Goal: Transaction & Acquisition: Book appointment/travel/reservation

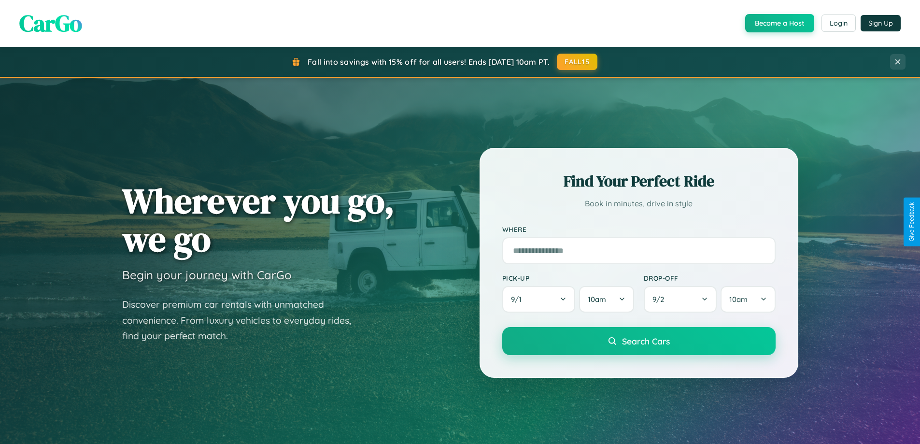
scroll to position [416, 0]
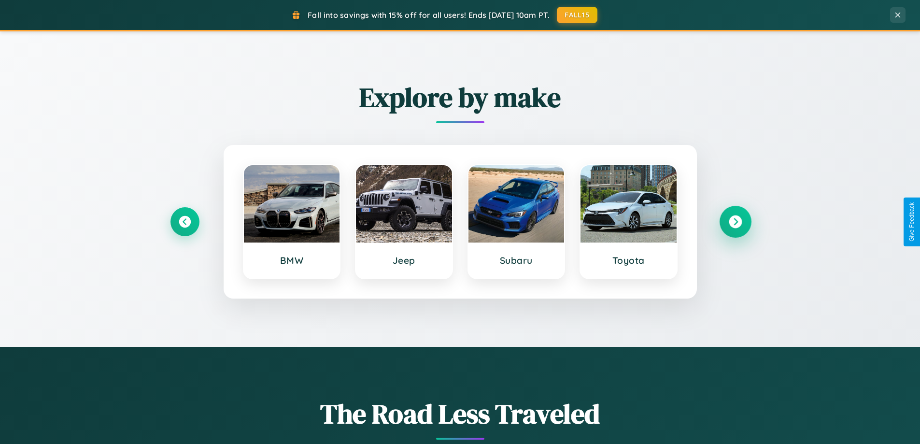
click at [735, 222] on icon at bounding box center [734, 221] width 13 height 13
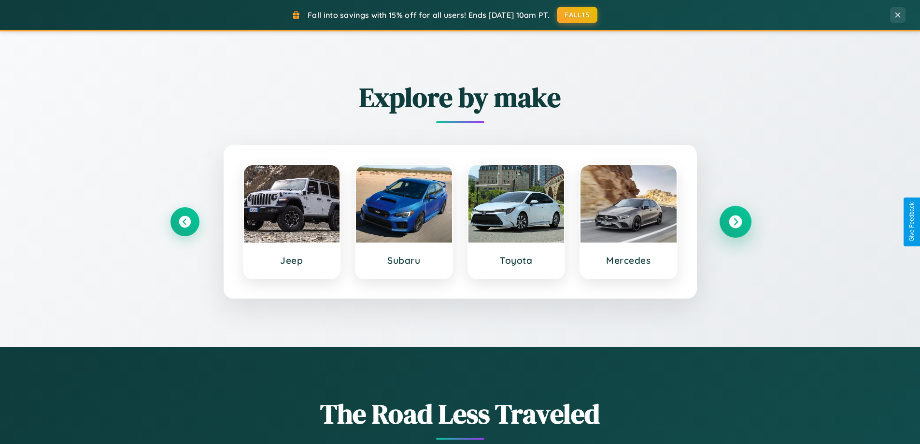
click at [735, 222] on icon at bounding box center [734, 221] width 13 height 13
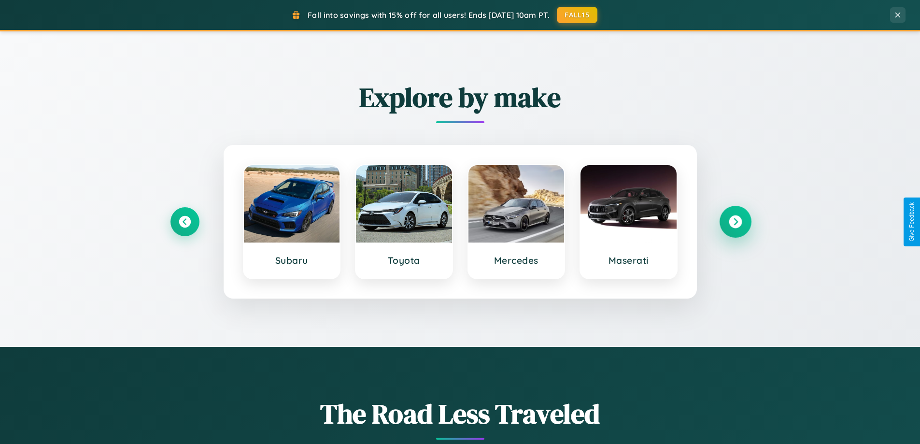
click at [735, 222] on icon at bounding box center [734, 221] width 13 height 13
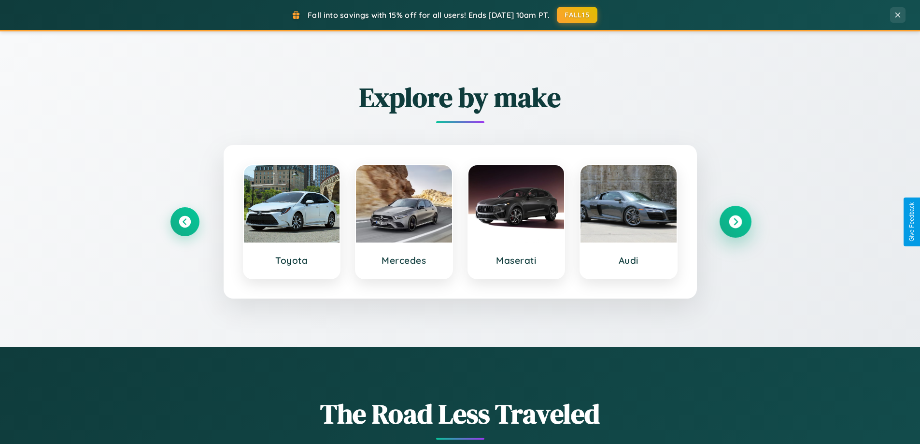
click at [735, 222] on icon at bounding box center [734, 221] width 13 height 13
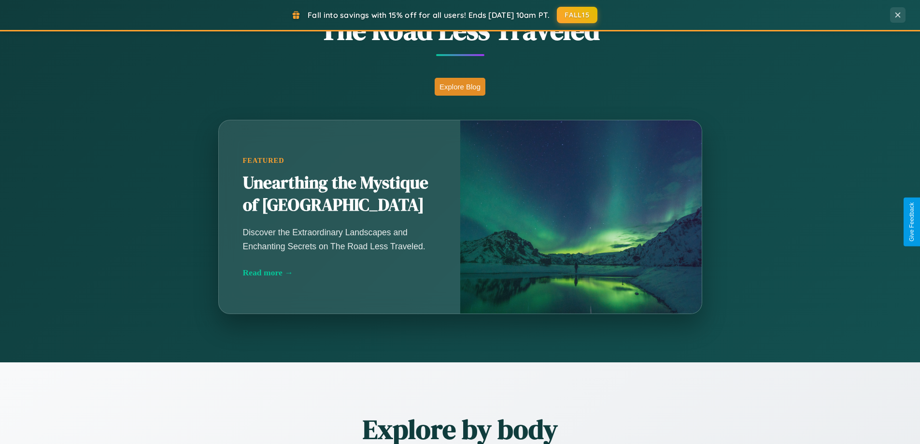
scroll to position [1858, 0]
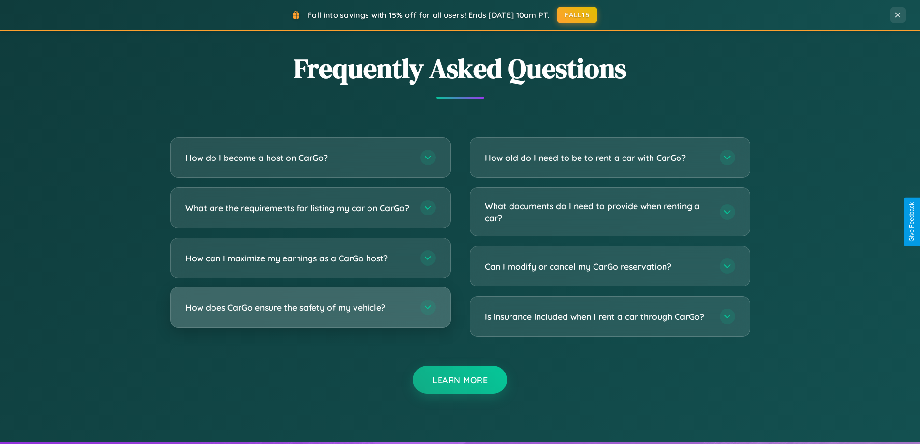
click at [310, 313] on h3 "How does CarGo ensure the safety of my vehicle?" at bounding box center [297, 307] width 225 height 12
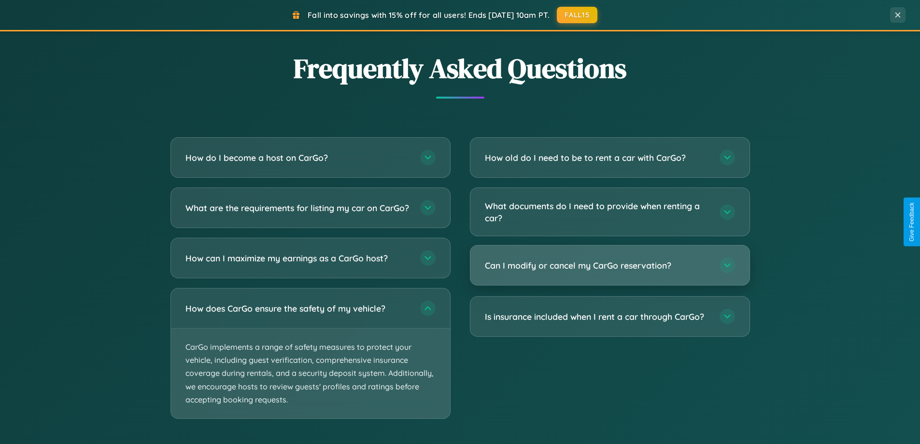
click at [609, 266] on h3 "Can I modify or cancel my CarGo reservation?" at bounding box center [597, 265] width 225 height 12
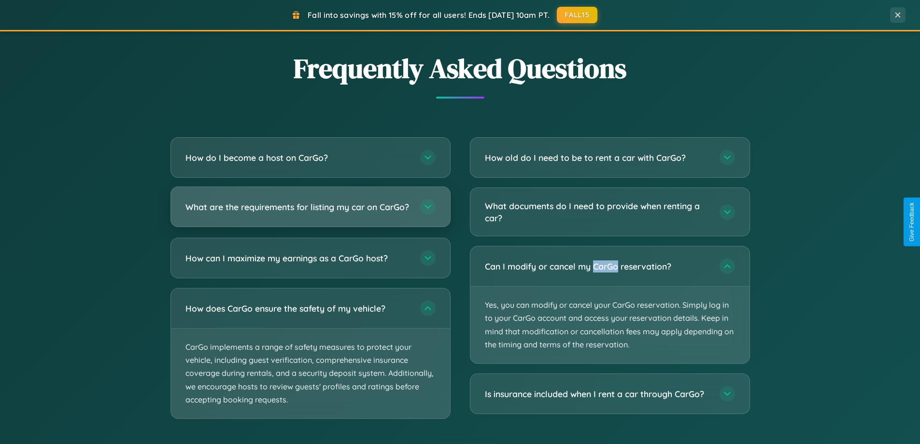
click at [310, 211] on h3 "What are the requirements for listing my car on CarGo?" at bounding box center [297, 207] width 225 height 12
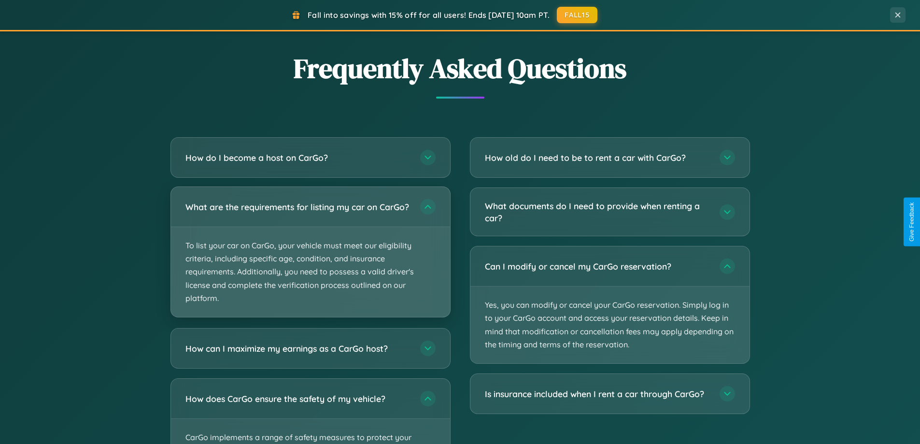
click at [310, 256] on p "To list your car on CarGo, your vehicle must meet our eligibility criteria, inc…" at bounding box center [310, 272] width 279 height 90
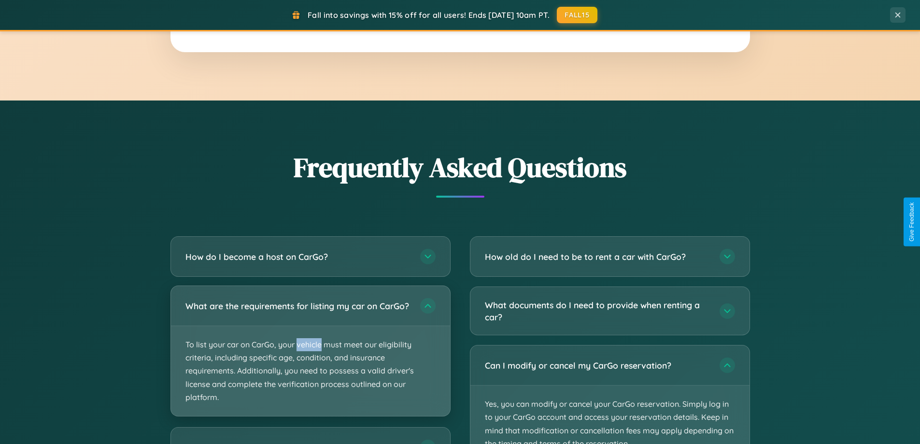
scroll to position [1757, 0]
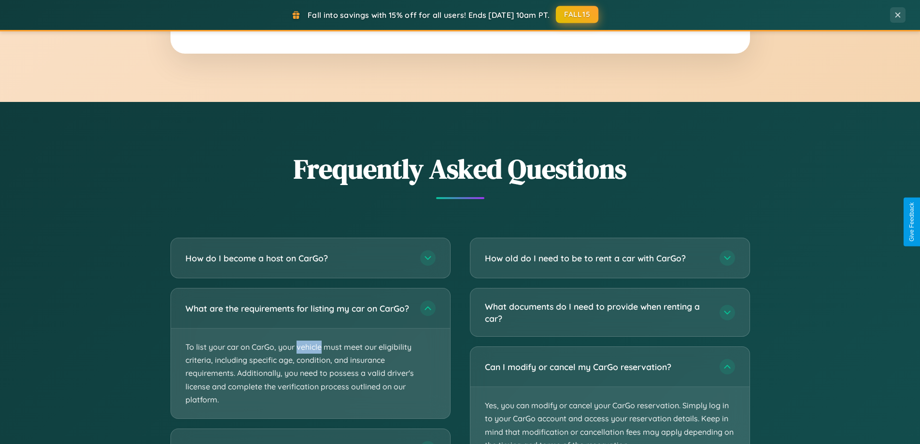
click at [577, 14] on button "FALL15" at bounding box center [577, 14] width 42 height 17
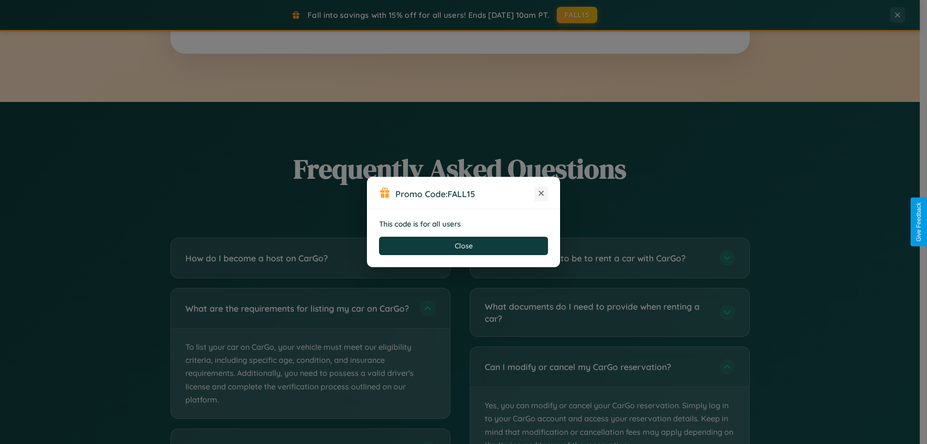
click at [541, 194] on icon at bounding box center [541, 193] width 10 height 10
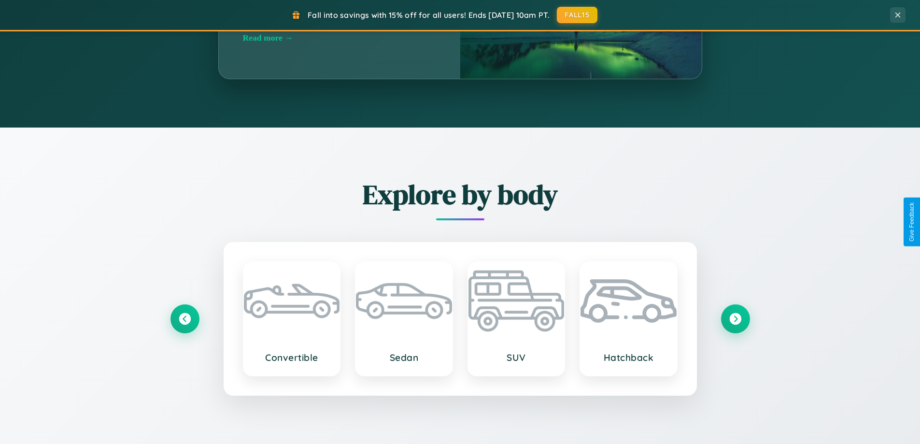
scroll to position [28, 0]
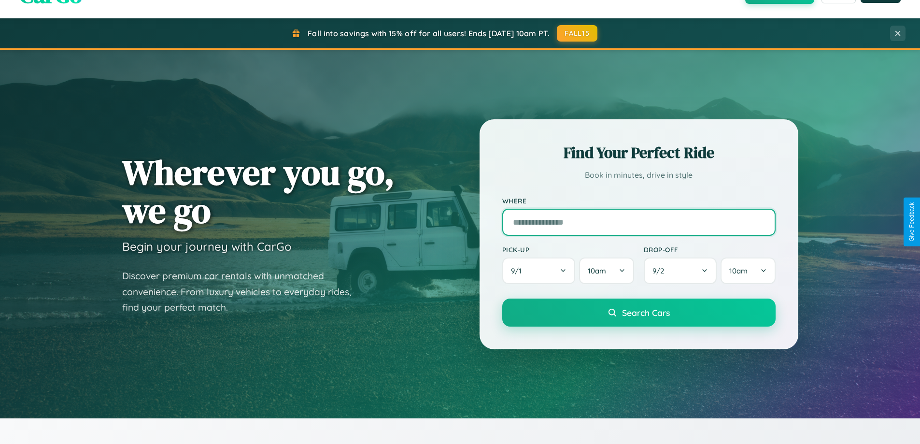
click at [638, 222] on input "text" at bounding box center [638, 222] width 273 height 27
type input "**********"
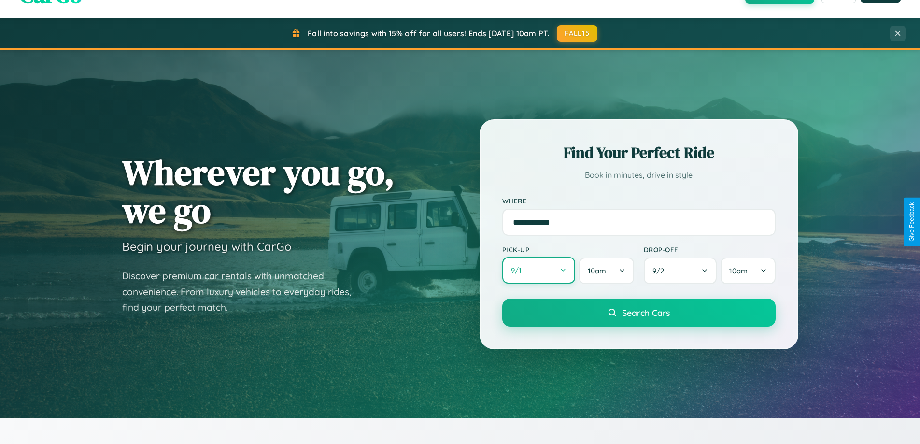
click at [538, 270] on button "9 / 1" at bounding box center [538, 270] width 73 height 27
select select "*"
select select "****"
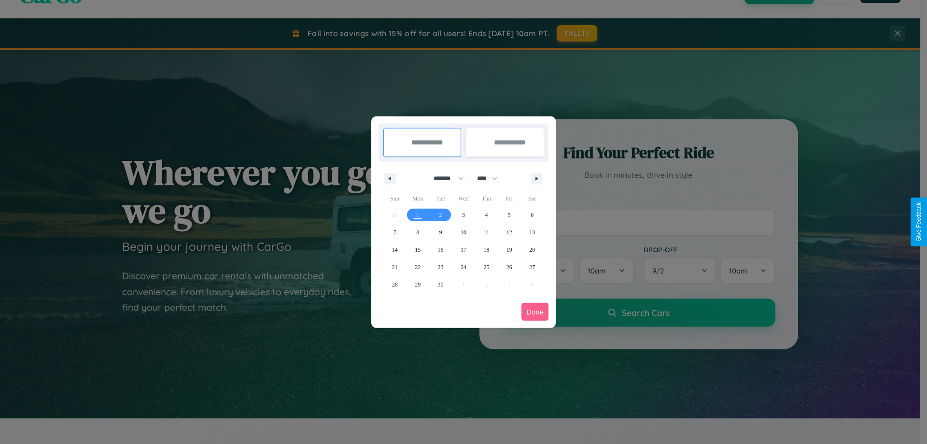
drag, startPoint x: 444, startPoint y: 178, endPoint x: 463, endPoint y: 194, distance: 24.7
click at [444, 178] on select "******* ******** ***** ***** *** **** **** ****** ********* ******* ******** **…" at bounding box center [446, 178] width 41 height 16
select select "*"
drag, startPoint x: 491, startPoint y: 178, endPoint x: 463, endPoint y: 194, distance: 32.0
click at [491, 178] on select "**** **** **** **** **** **** **** **** **** **** **** **** **** **** **** ****…" at bounding box center [486, 178] width 29 height 16
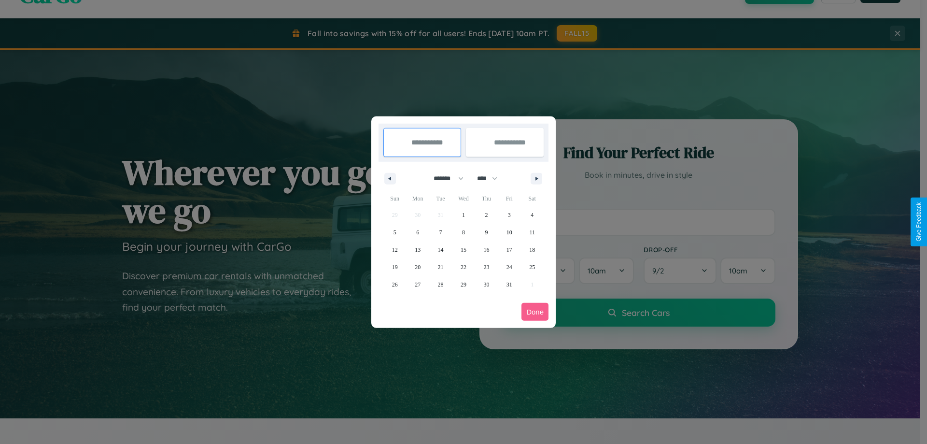
select select "****"
click at [486, 266] on span "22" at bounding box center [486, 266] width 6 height 17
type input "**********"
click at [532, 284] on span "31" at bounding box center [532, 284] width 6 height 17
type input "**********"
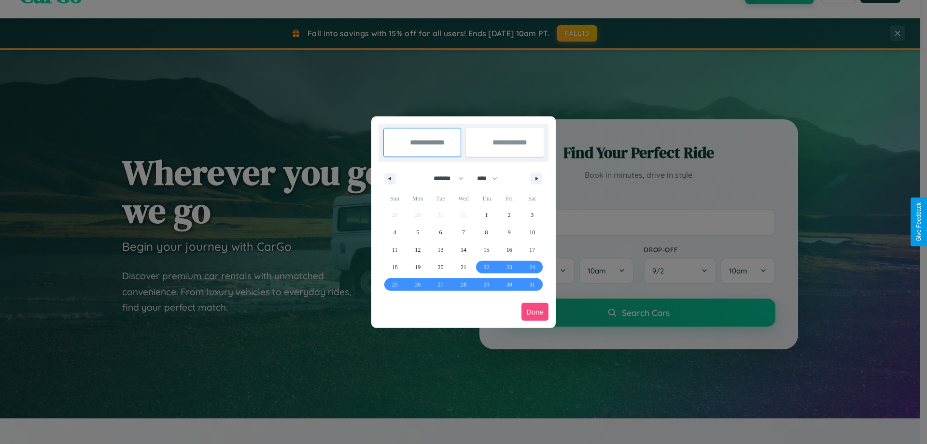
click at [535, 311] on button "Done" at bounding box center [534, 312] width 27 height 18
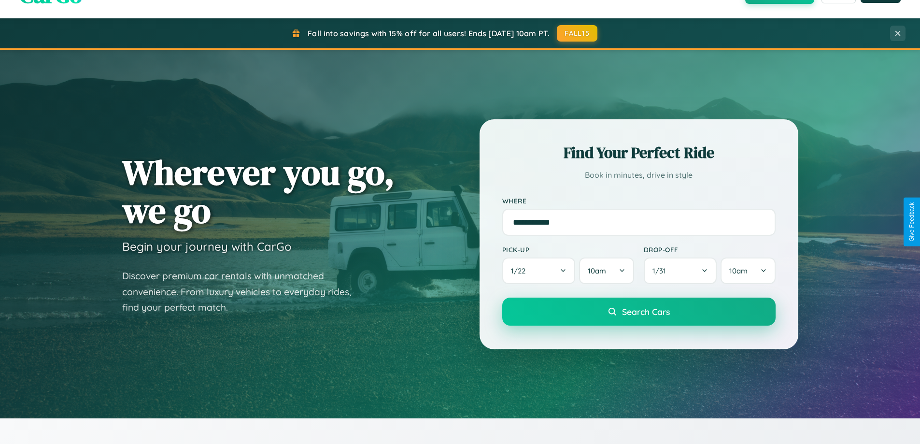
click at [638, 311] on span "Search Cars" at bounding box center [646, 311] width 48 height 11
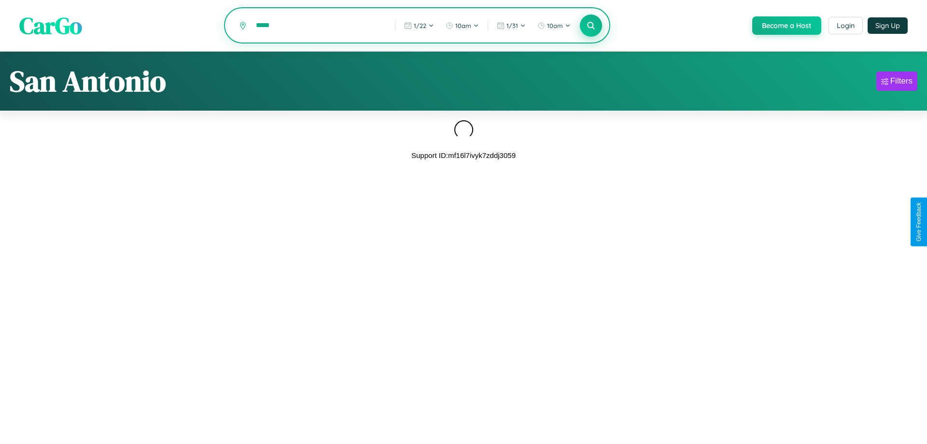
type input "*****"
click at [590, 26] on icon at bounding box center [590, 25] width 9 height 9
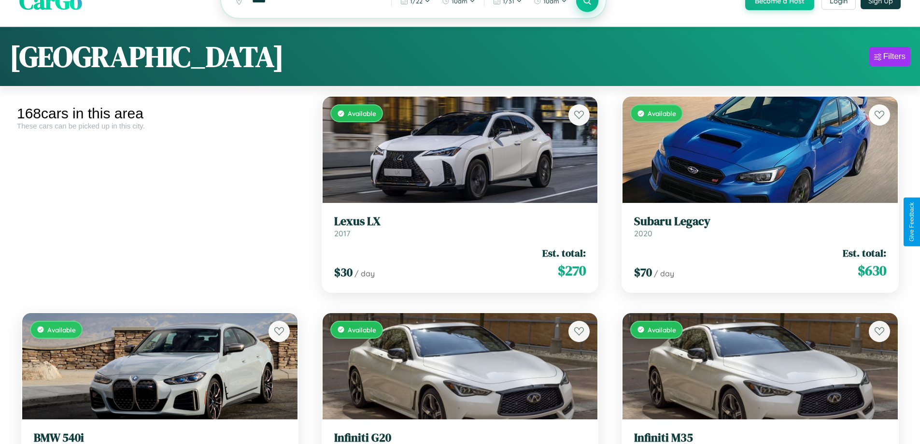
scroll to position [58, 0]
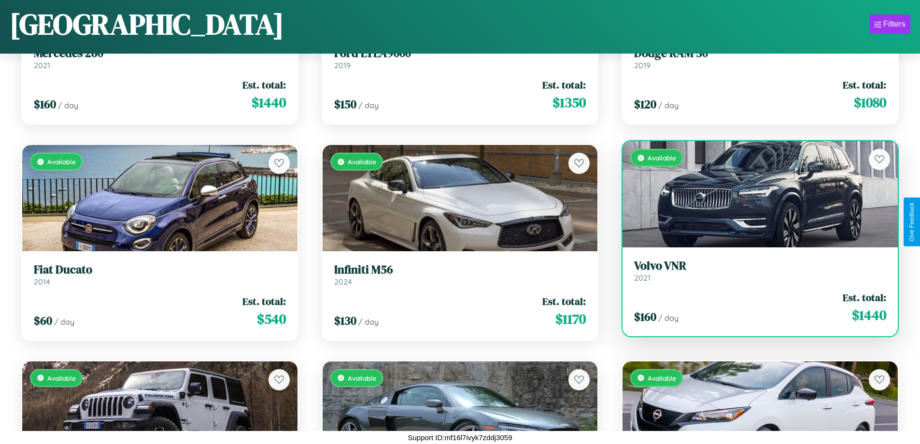
click at [754, 274] on link "Volvo VNR 2021" at bounding box center [760, 271] width 252 height 24
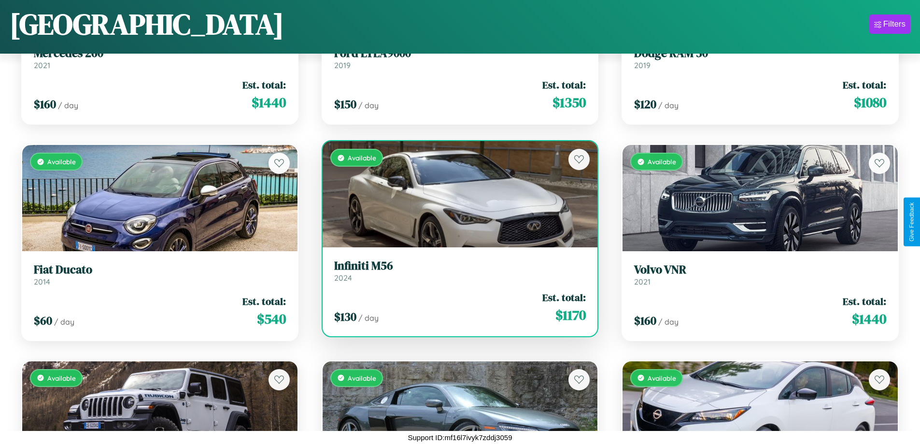
scroll to position [5324, 0]
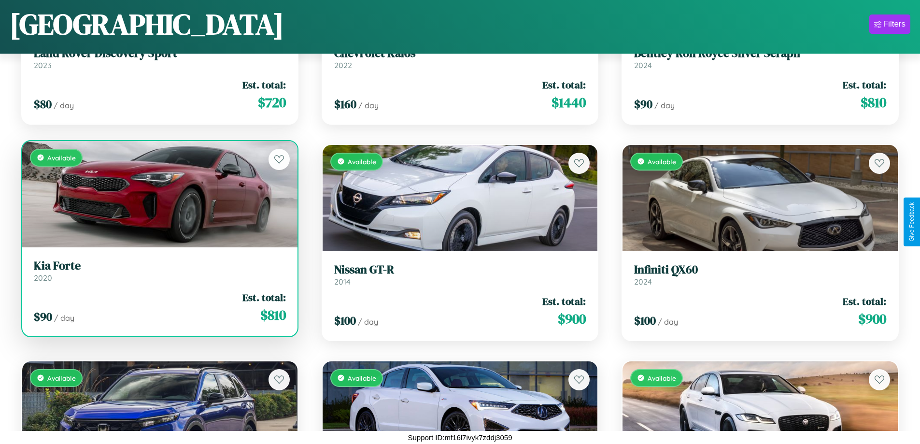
click at [158, 272] on link "Kia Forte 2020" at bounding box center [160, 271] width 252 height 24
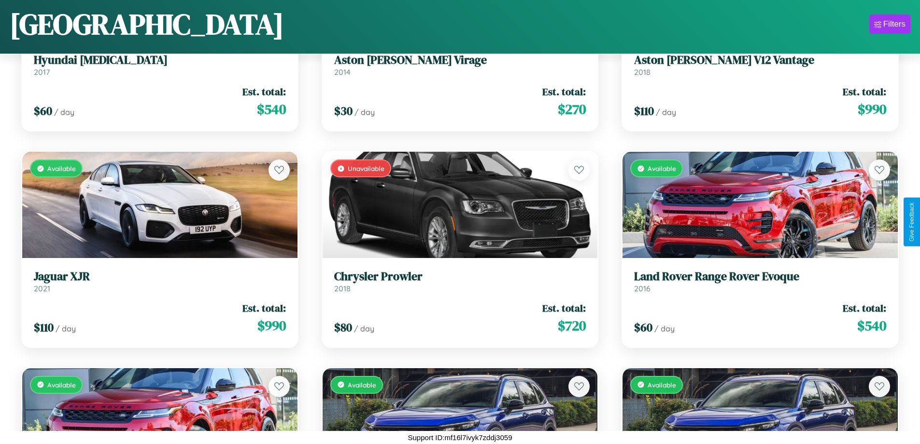
scroll to position [11593, 0]
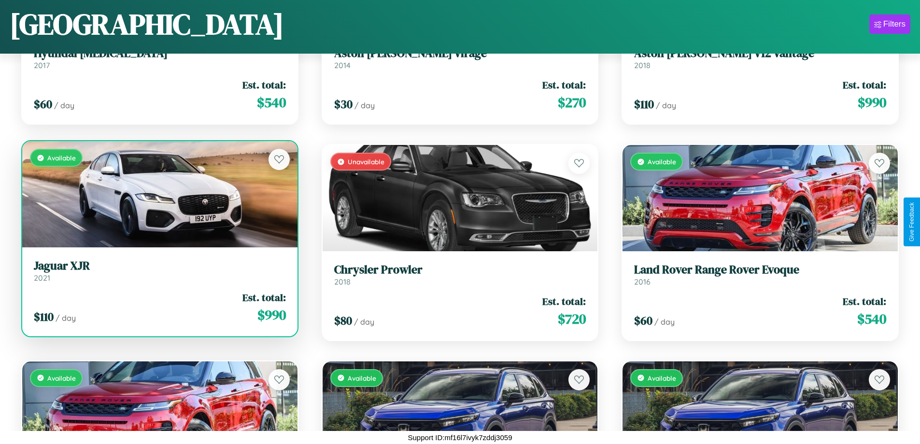
click at [158, 274] on link "Jaguar XJR 2021" at bounding box center [160, 271] width 252 height 24
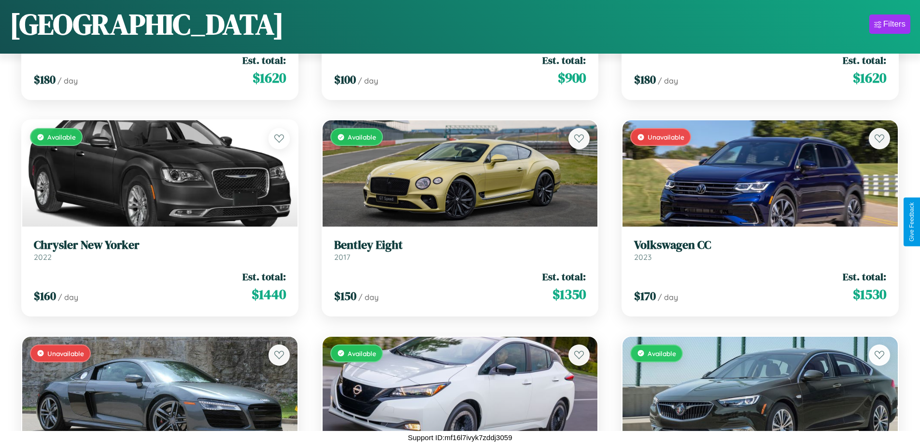
scroll to position [7918, 0]
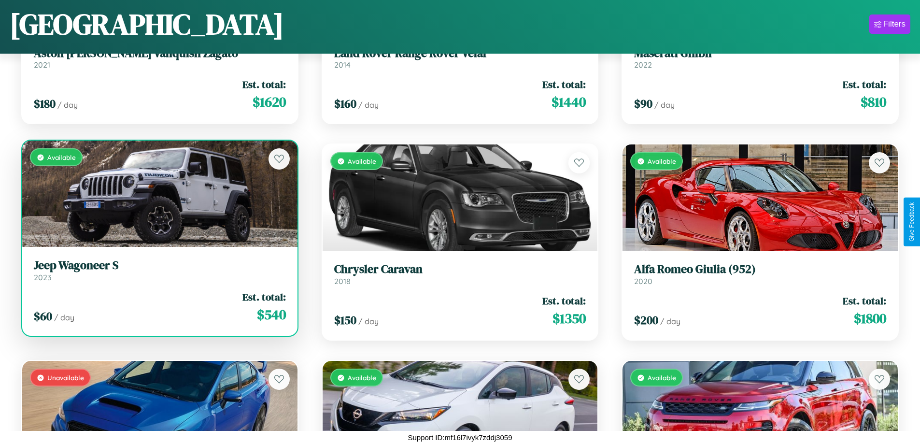
click at [158, 271] on h3 "Jeep Wagoneer S" at bounding box center [160, 265] width 252 height 14
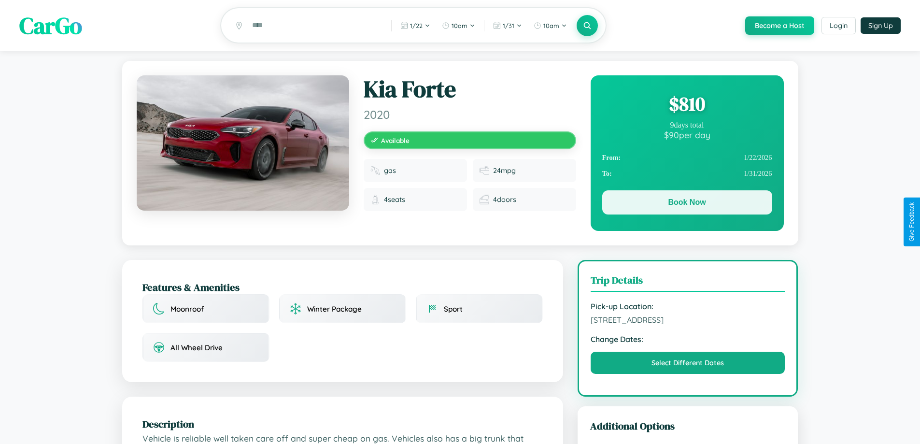
click at [686, 204] on button "Book Now" at bounding box center [687, 202] width 170 height 24
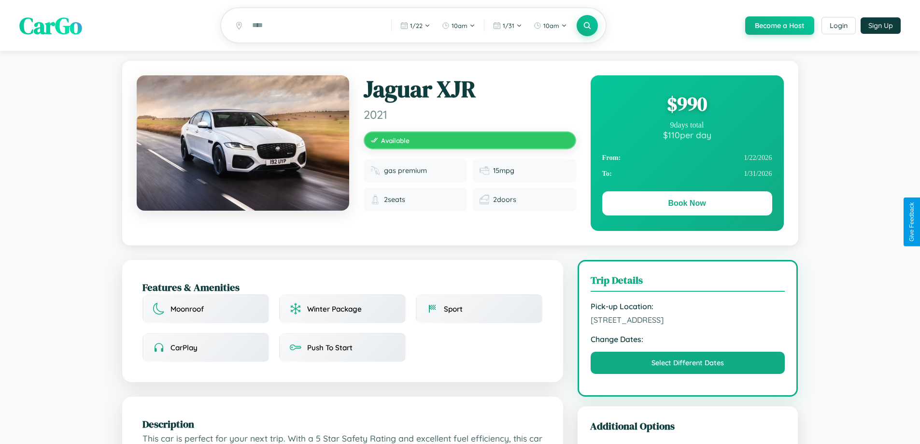
scroll to position [317, 0]
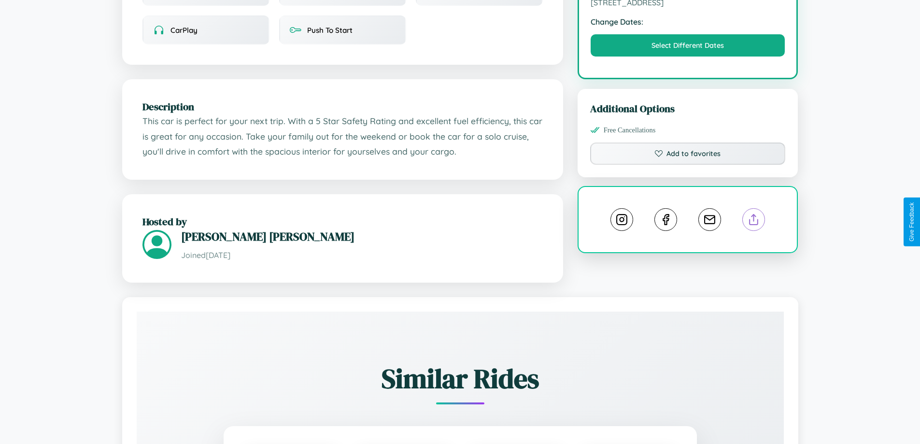
click at [754, 221] on line at bounding box center [754, 217] width 0 height 7
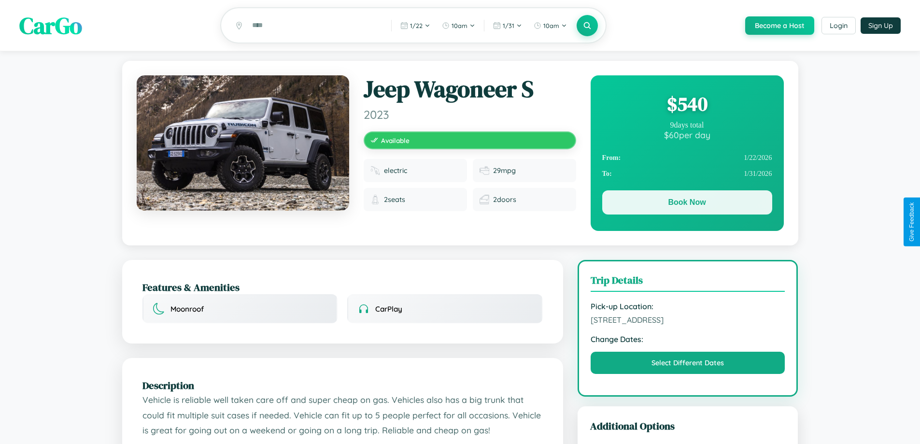
click at [686, 204] on button "Book Now" at bounding box center [687, 202] width 170 height 24
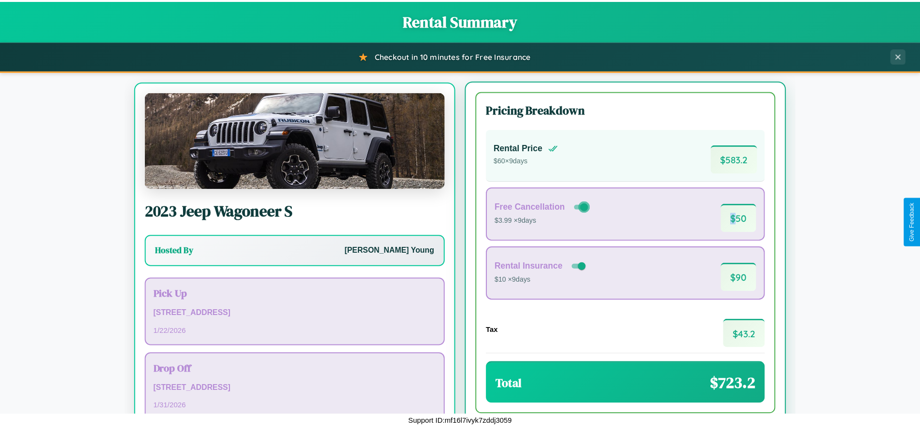
scroll to position [45, 0]
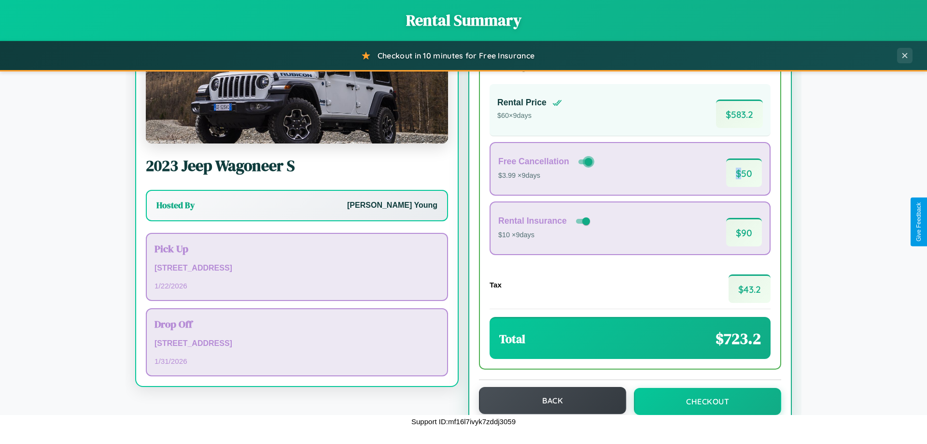
click at [548, 400] on button "Back" at bounding box center [552, 400] width 147 height 27
